Goal: Task Accomplishment & Management: Manage account settings

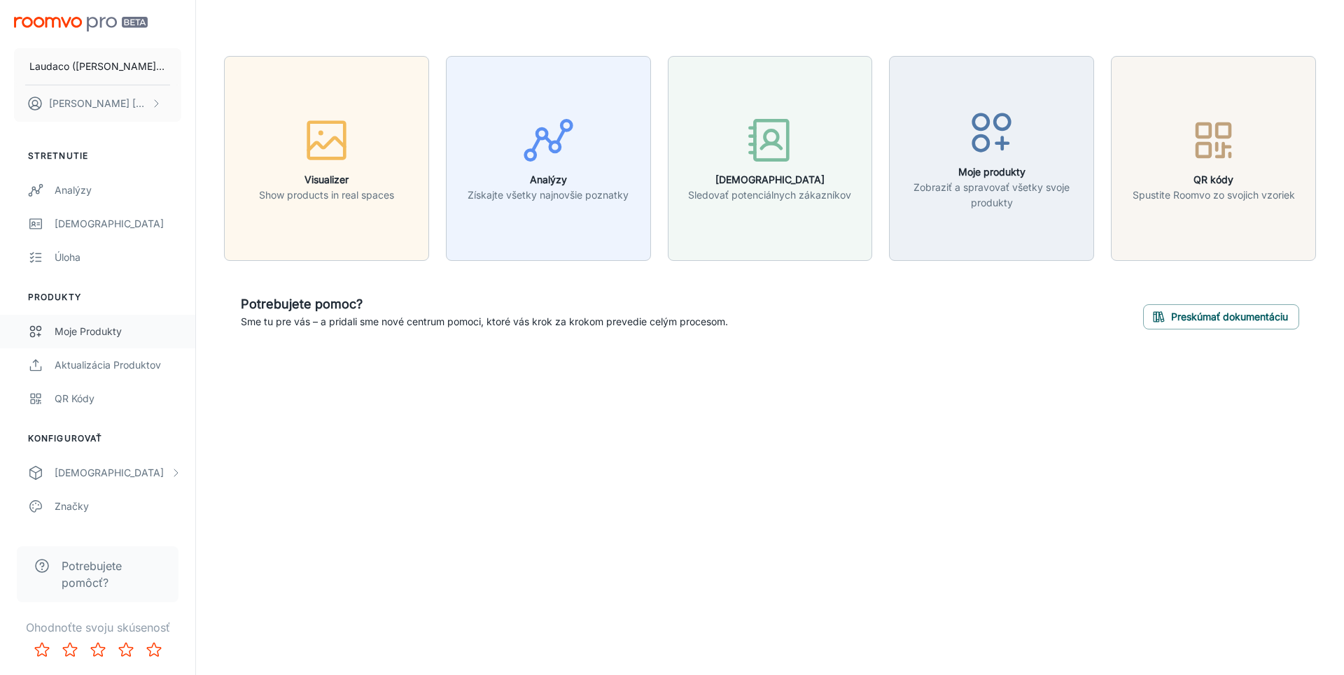
click at [115, 324] on div "Moje produkty" at bounding box center [118, 331] width 127 height 15
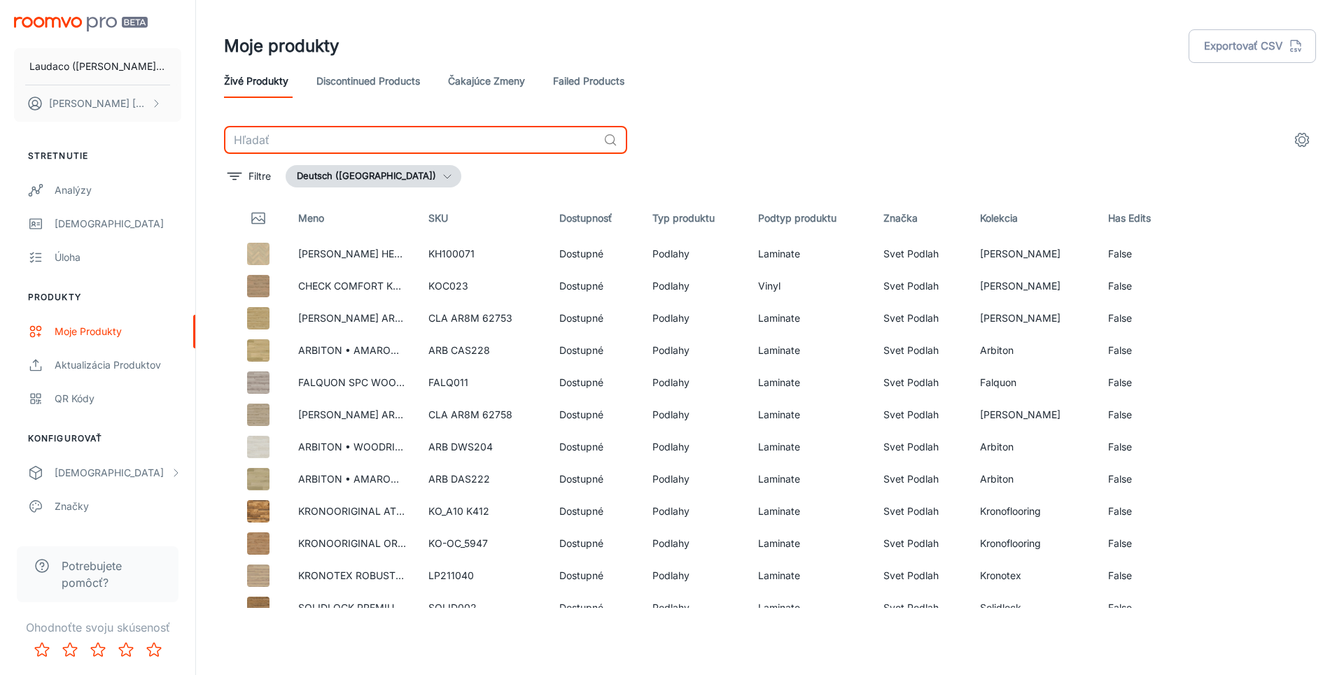
click at [307, 146] on input "text" at bounding box center [411, 140] width 374 height 28
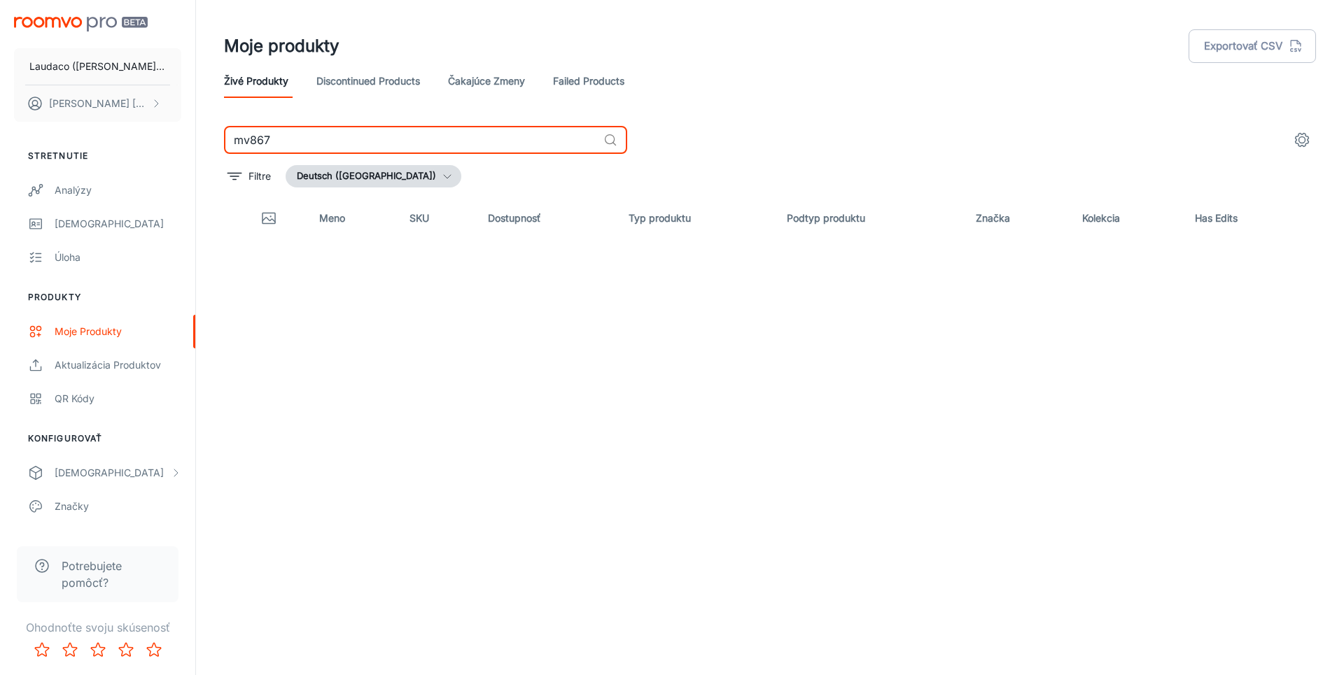
type input "mv867"
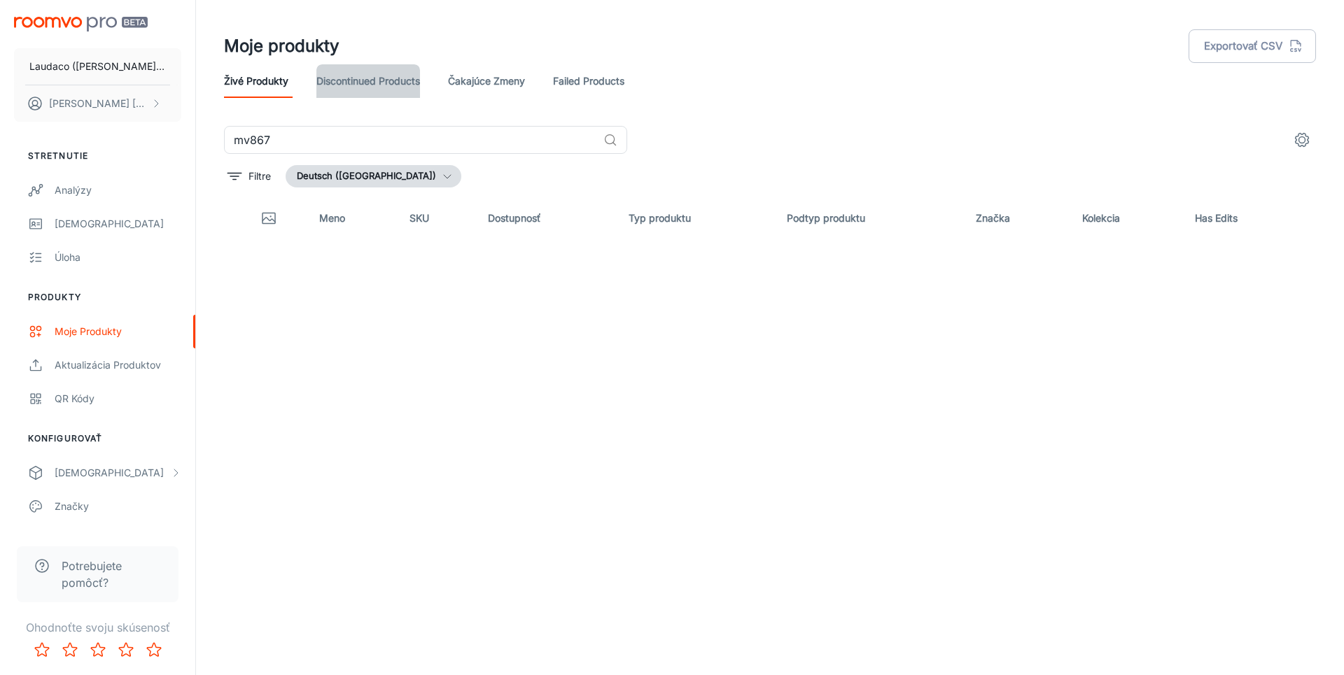
click at [413, 95] on link "Discontinued Products" at bounding box center [368, 81] width 104 height 34
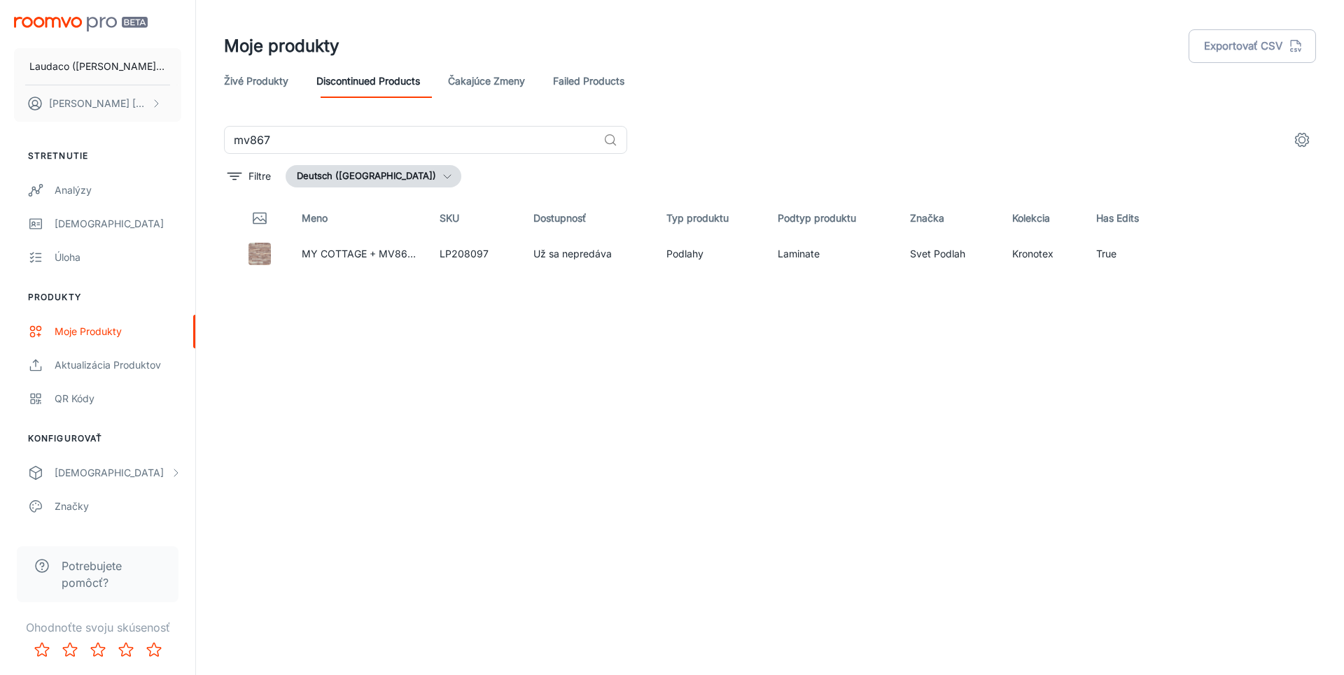
click at [504, 80] on link "Čakajúce zmeny" at bounding box center [486, 81] width 77 height 34
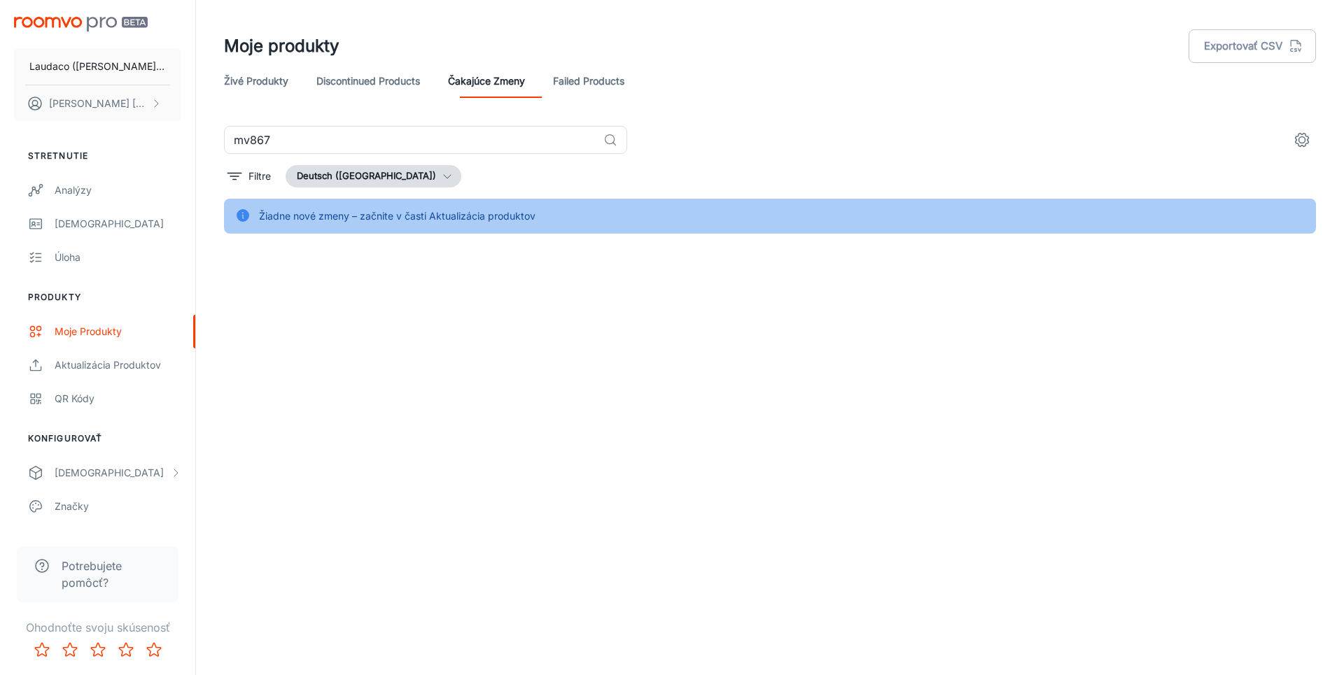
click at [404, 92] on link "Discontinued Products" at bounding box center [368, 81] width 104 height 34
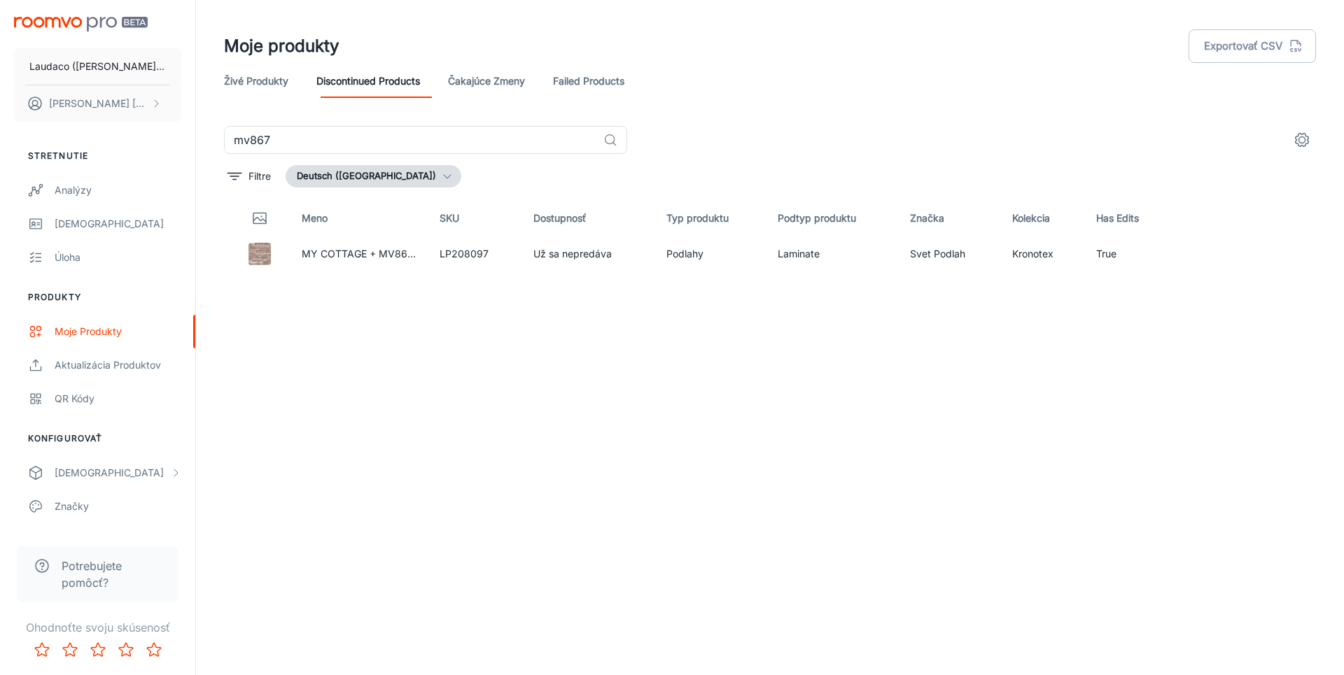
click at [408, 176] on button "Deutsch ([GEOGRAPHIC_DATA])" at bounding box center [374, 176] width 176 height 22
click at [383, 257] on li "slovenčina ([GEOGRAPHIC_DATA])" at bounding box center [389, 256] width 206 height 25
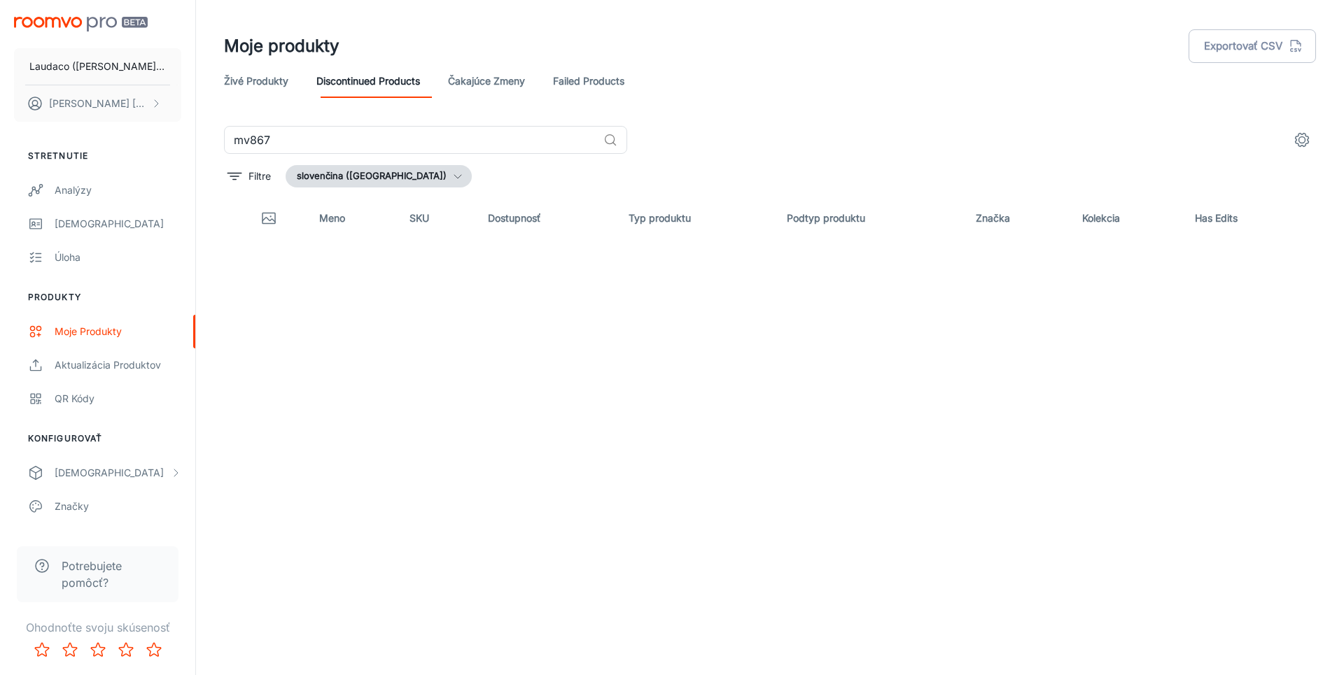
click at [404, 182] on button "slovenčina ([GEOGRAPHIC_DATA])" at bounding box center [379, 176] width 186 height 22
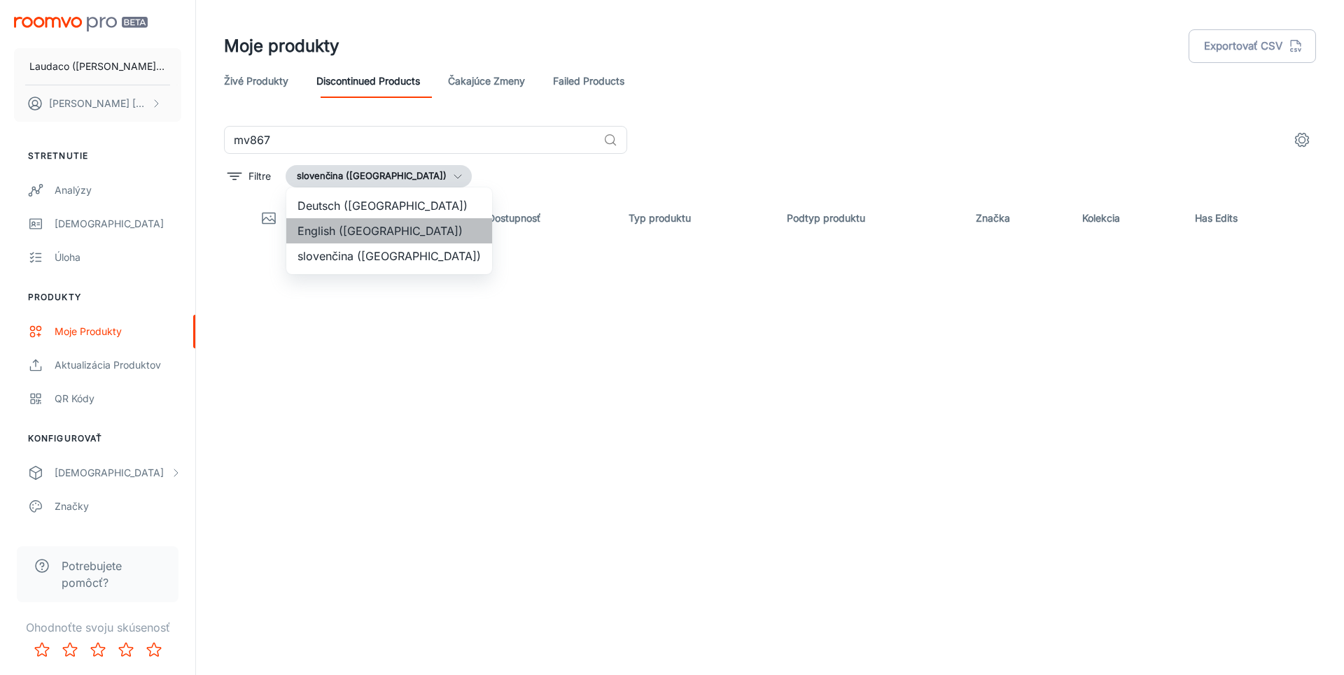
click at [396, 226] on li "English ([GEOGRAPHIC_DATA])" at bounding box center [389, 230] width 206 height 25
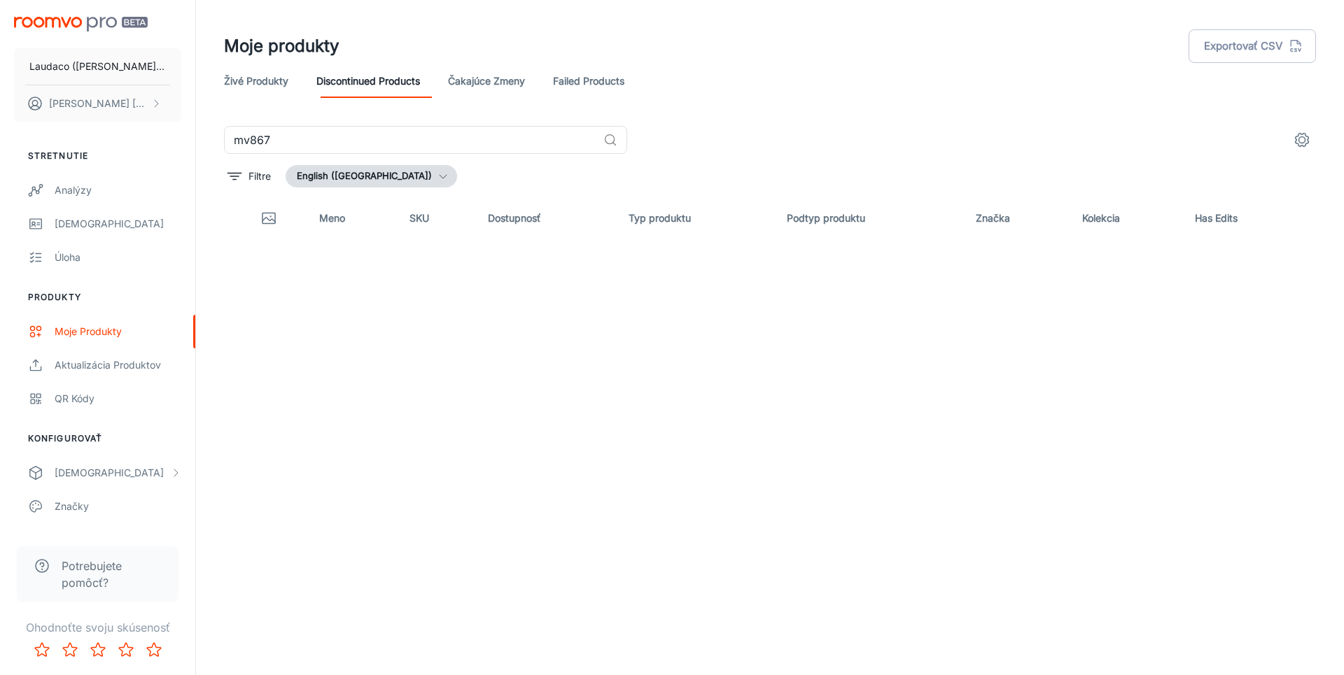
click at [400, 183] on button "English ([GEOGRAPHIC_DATA])" at bounding box center [371, 176] width 171 height 22
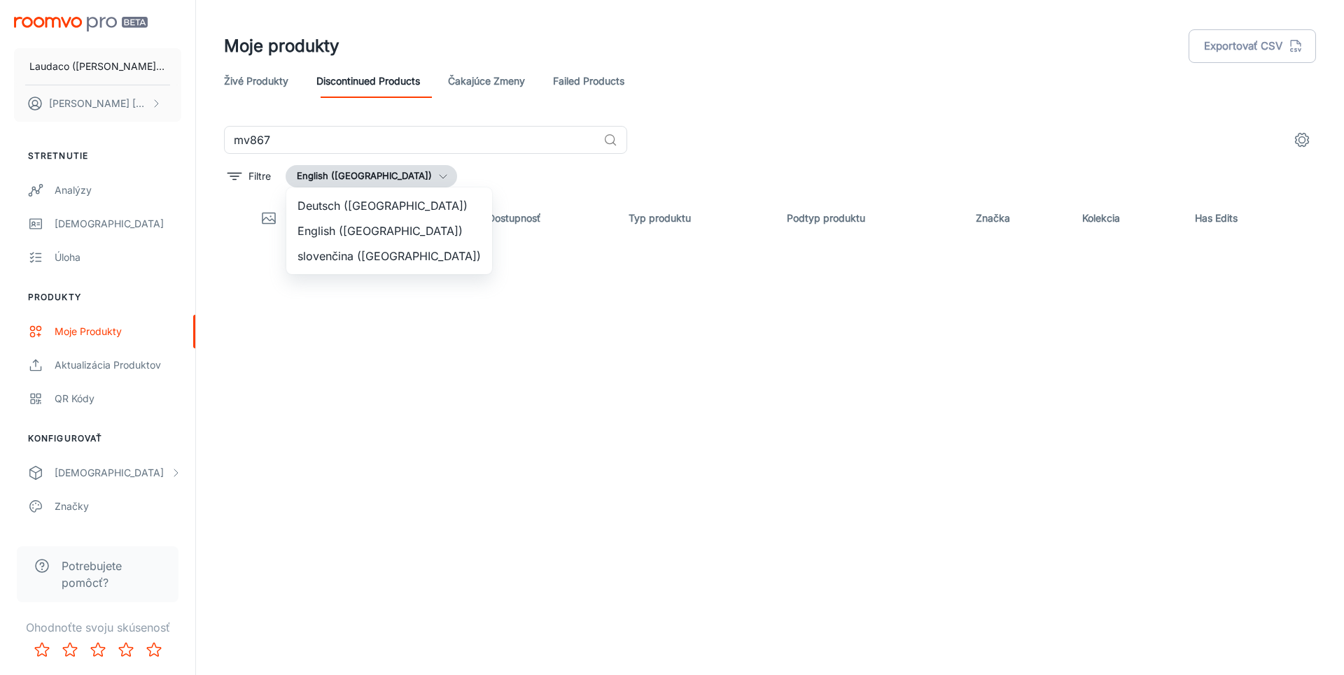
click at [400, 212] on li "Deutsch ([GEOGRAPHIC_DATA])" at bounding box center [389, 205] width 206 height 25
